Goal: Browse casually

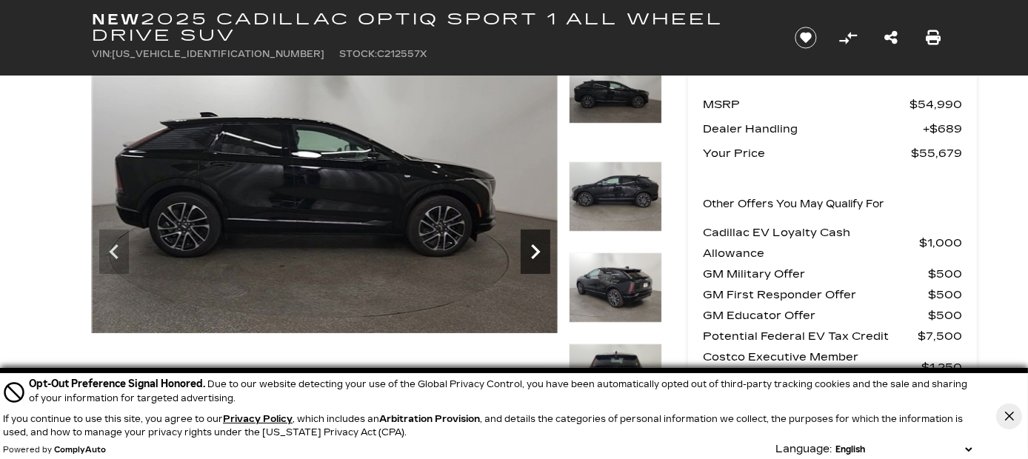
click at [532, 253] on icon "Next" at bounding box center [535, 252] width 30 height 30
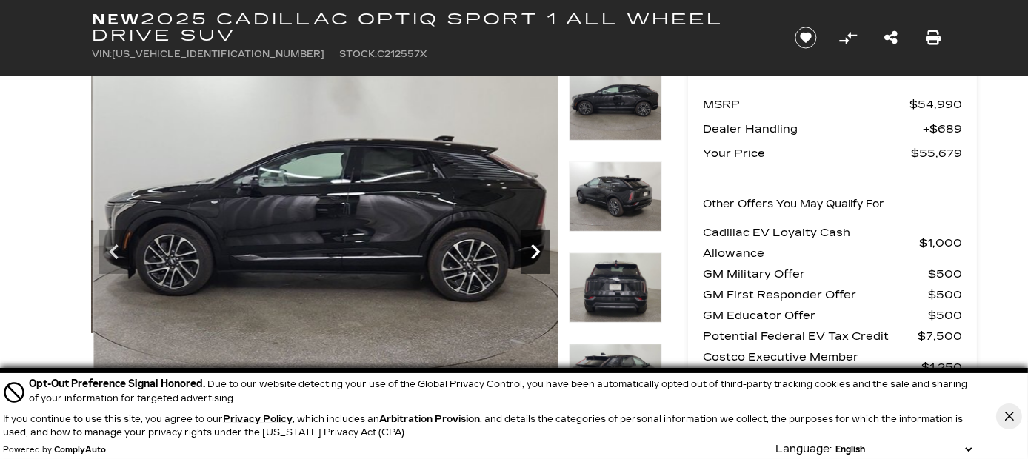
click at [533, 249] on icon "Next" at bounding box center [535, 252] width 30 height 30
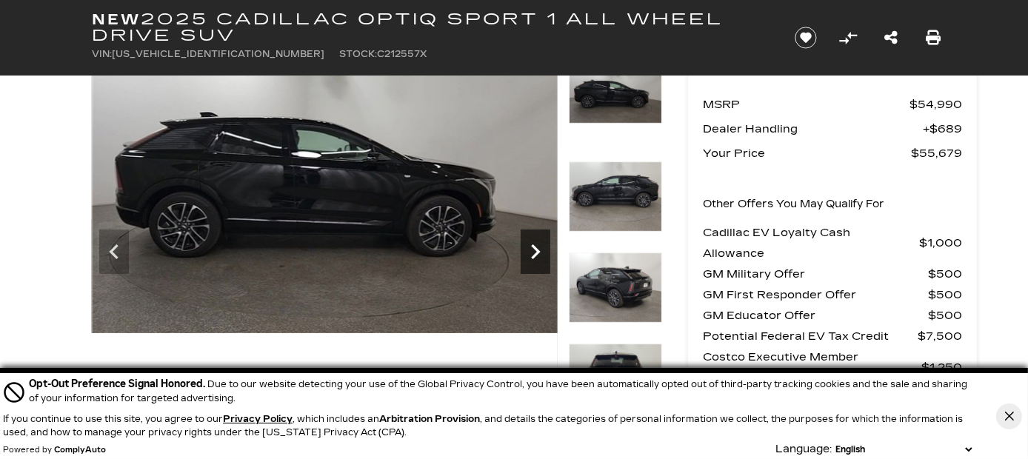
click at [533, 249] on icon "Next" at bounding box center [535, 252] width 30 height 30
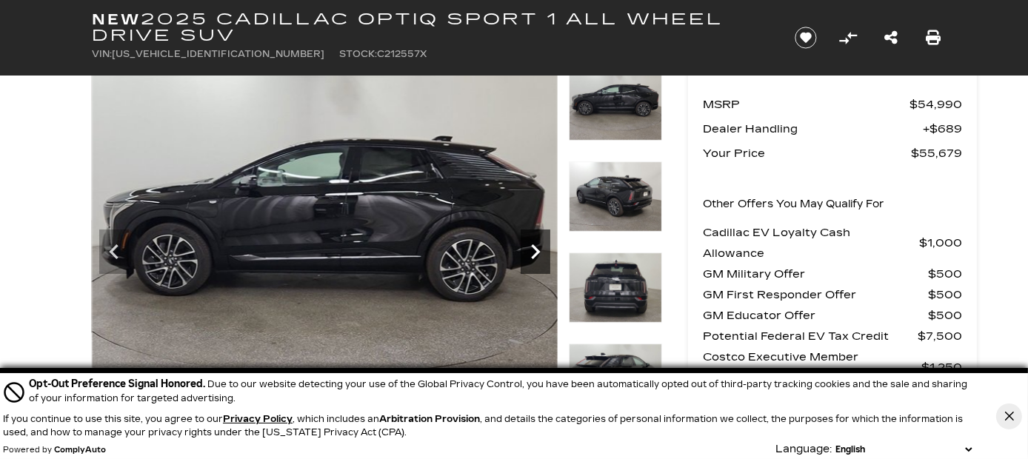
click at [533, 249] on icon "Next" at bounding box center [535, 252] width 30 height 30
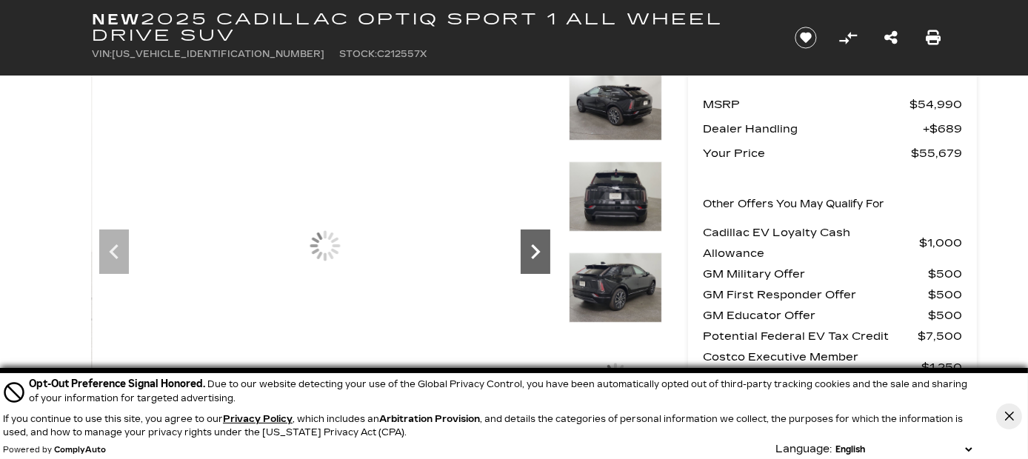
click at [533, 249] on icon "Next" at bounding box center [535, 252] width 30 height 30
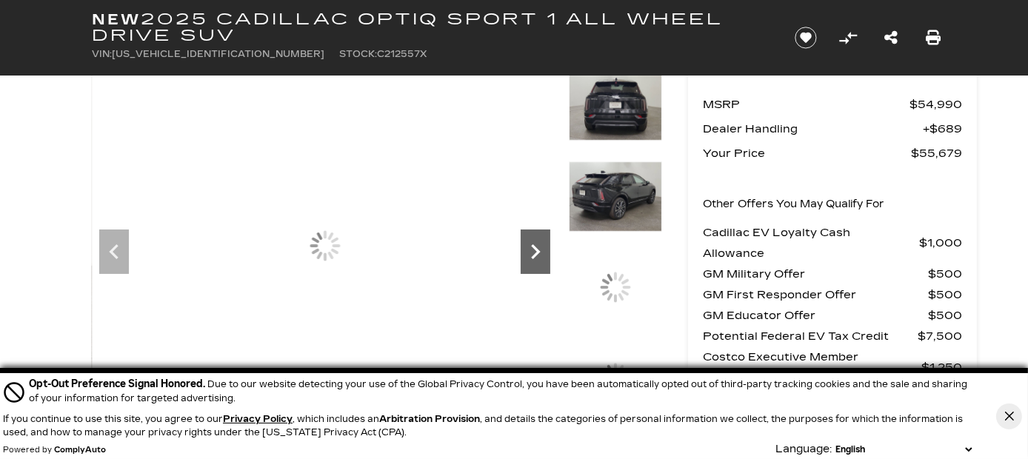
click at [533, 249] on icon "Next" at bounding box center [535, 252] width 30 height 30
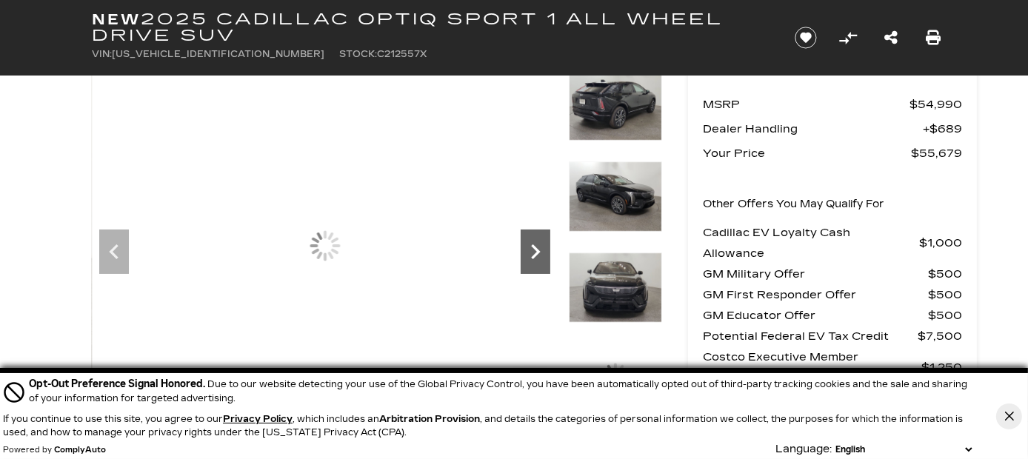
click at [533, 249] on icon "Next" at bounding box center [535, 252] width 30 height 30
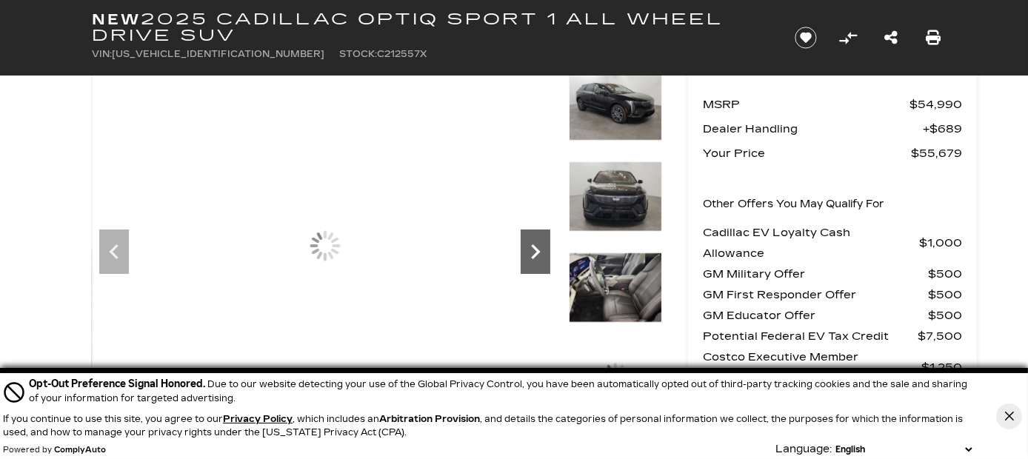
click at [533, 249] on icon "Next" at bounding box center [535, 252] width 30 height 30
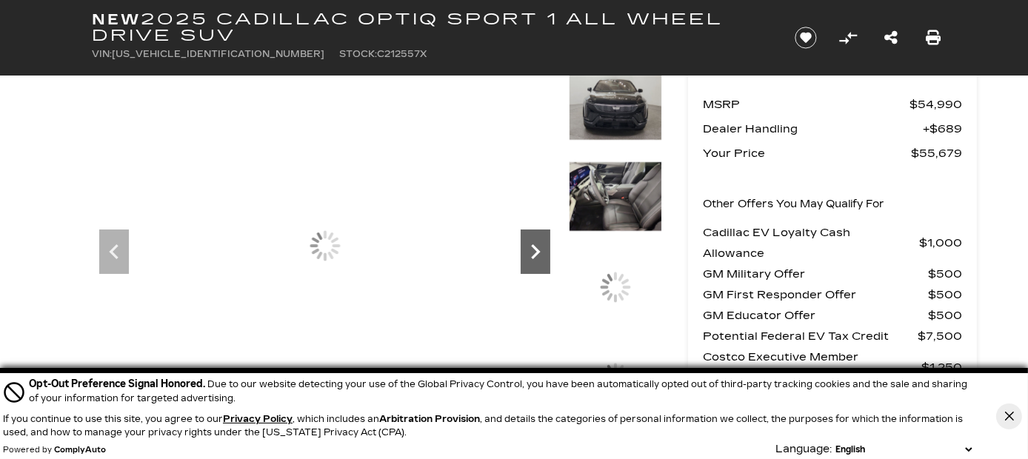
click at [533, 249] on icon "Next" at bounding box center [535, 252] width 30 height 30
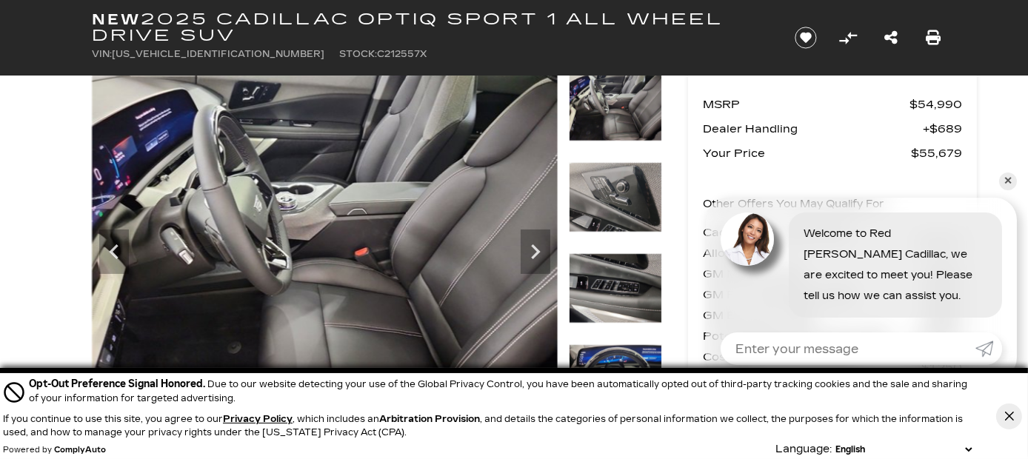
click at [626, 104] on img at bounding box center [615, 106] width 93 height 70
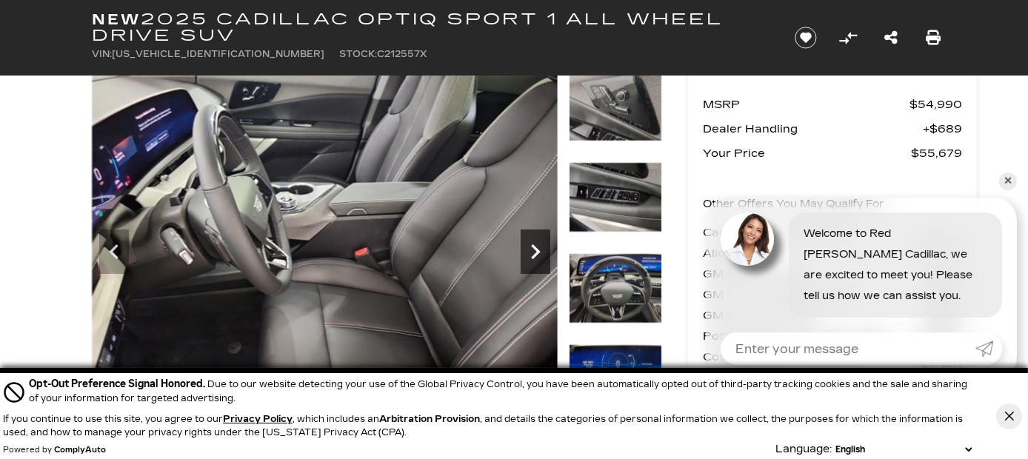
click at [534, 249] on icon "Next" at bounding box center [535, 252] width 30 height 30
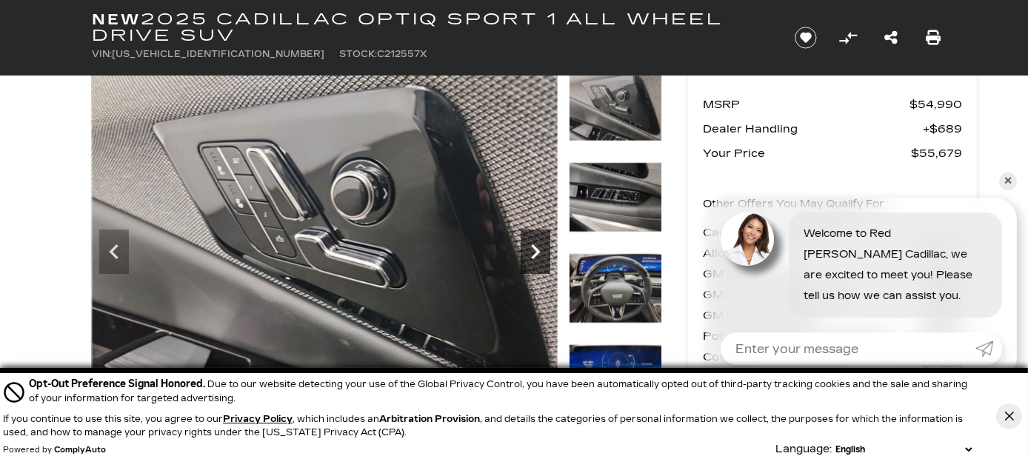
click at [529, 255] on icon "Next" at bounding box center [535, 252] width 30 height 30
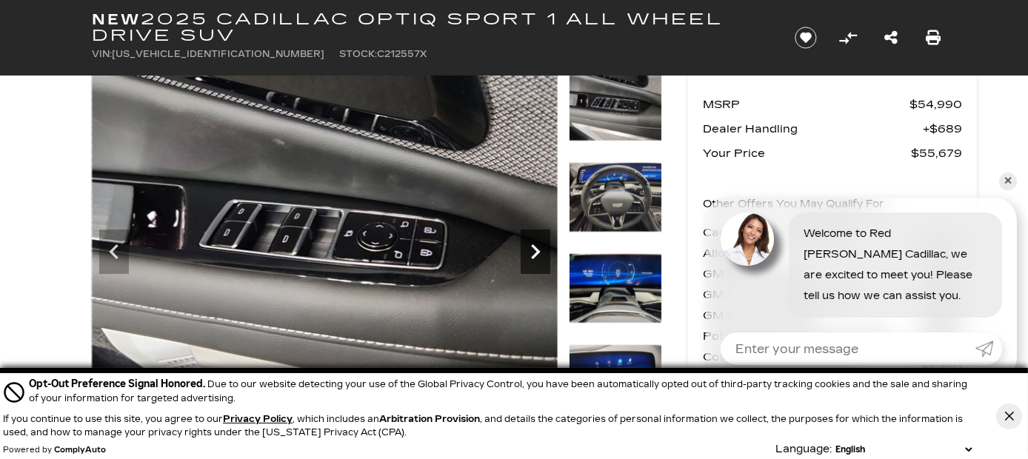
click at [535, 253] on icon "Next" at bounding box center [535, 251] width 9 height 15
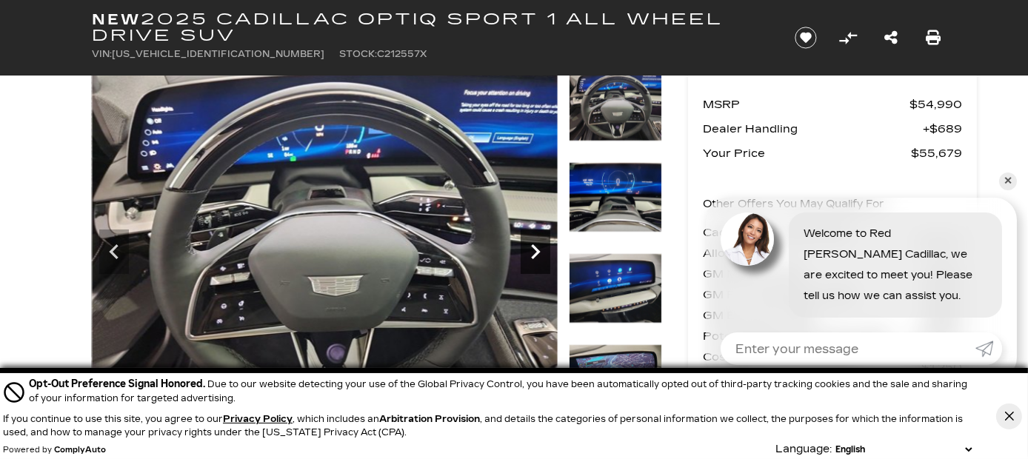
click at [535, 253] on icon "Next" at bounding box center [535, 251] width 9 height 15
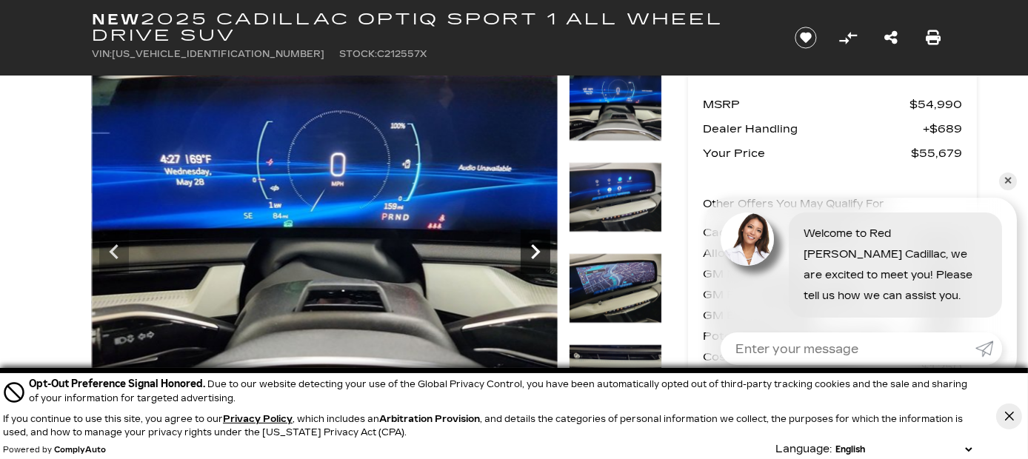
click at [535, 253] on icon "Next" at bounding box center [535, 251] width 9 height 15
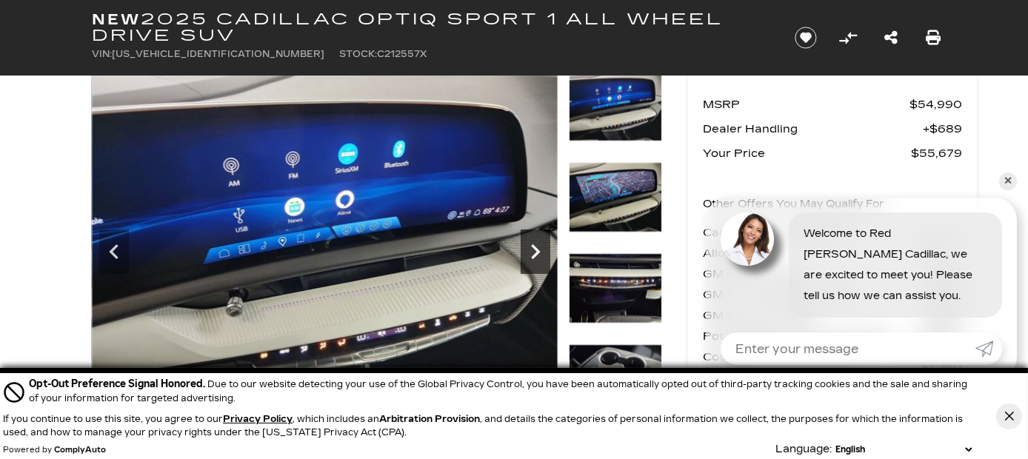
click at [535, 253] on icon "Next" at bounding box center [535, 251] width 9 height 15
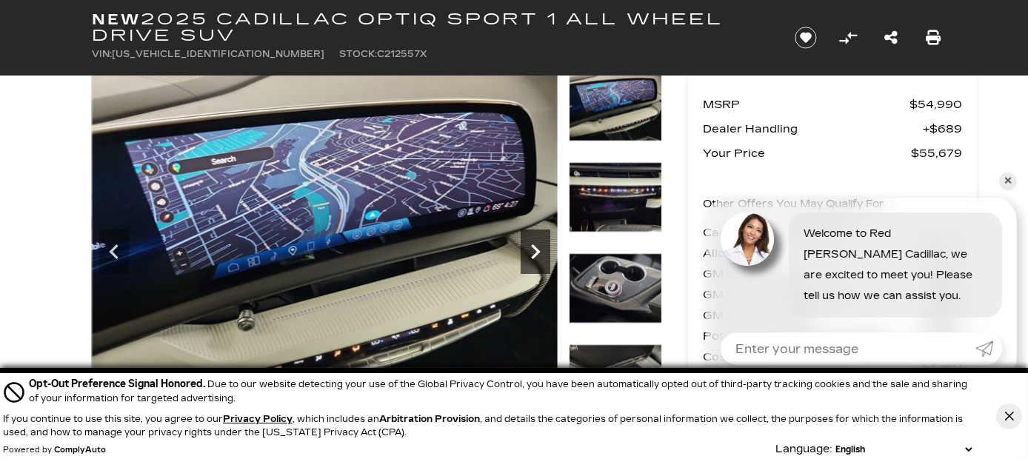
click at [535, 253] on icon "Next" at bounding box center [535, 251] width 9 height 15
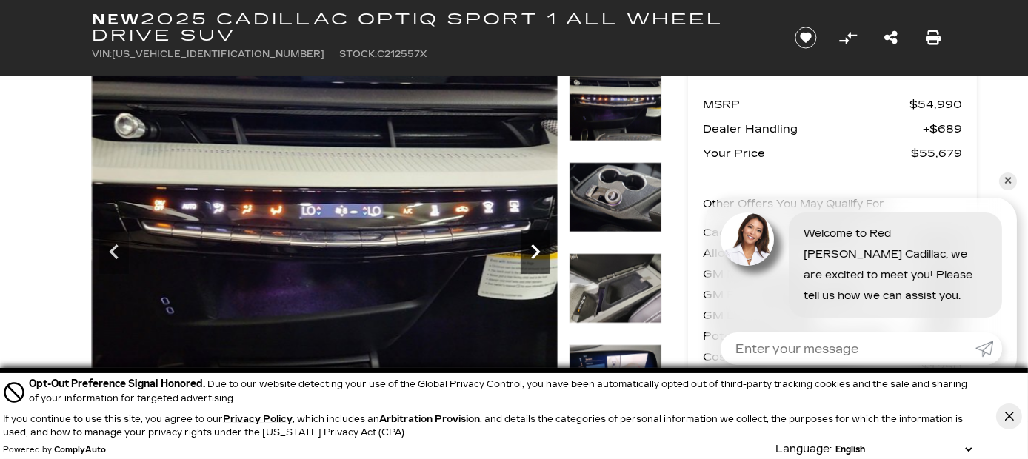
click at [535, 253] on icon "Next" at bounding box center [535, 251] width 9 height 15
